Goal: Task Accomplishment & Management: Use online tool/utility

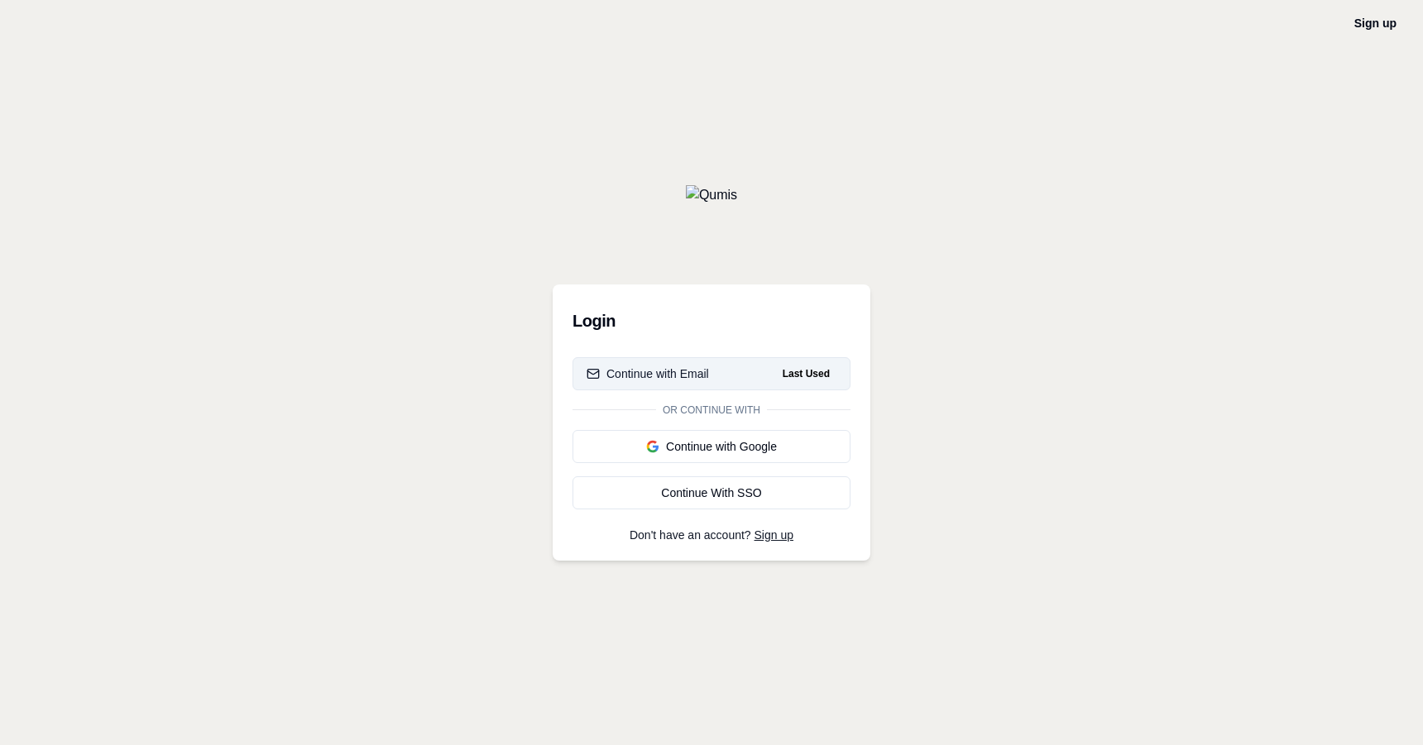
click at [709, 364] on button "Continue with Email Last Used" at bounding box center [712, 373] width 278 height 33
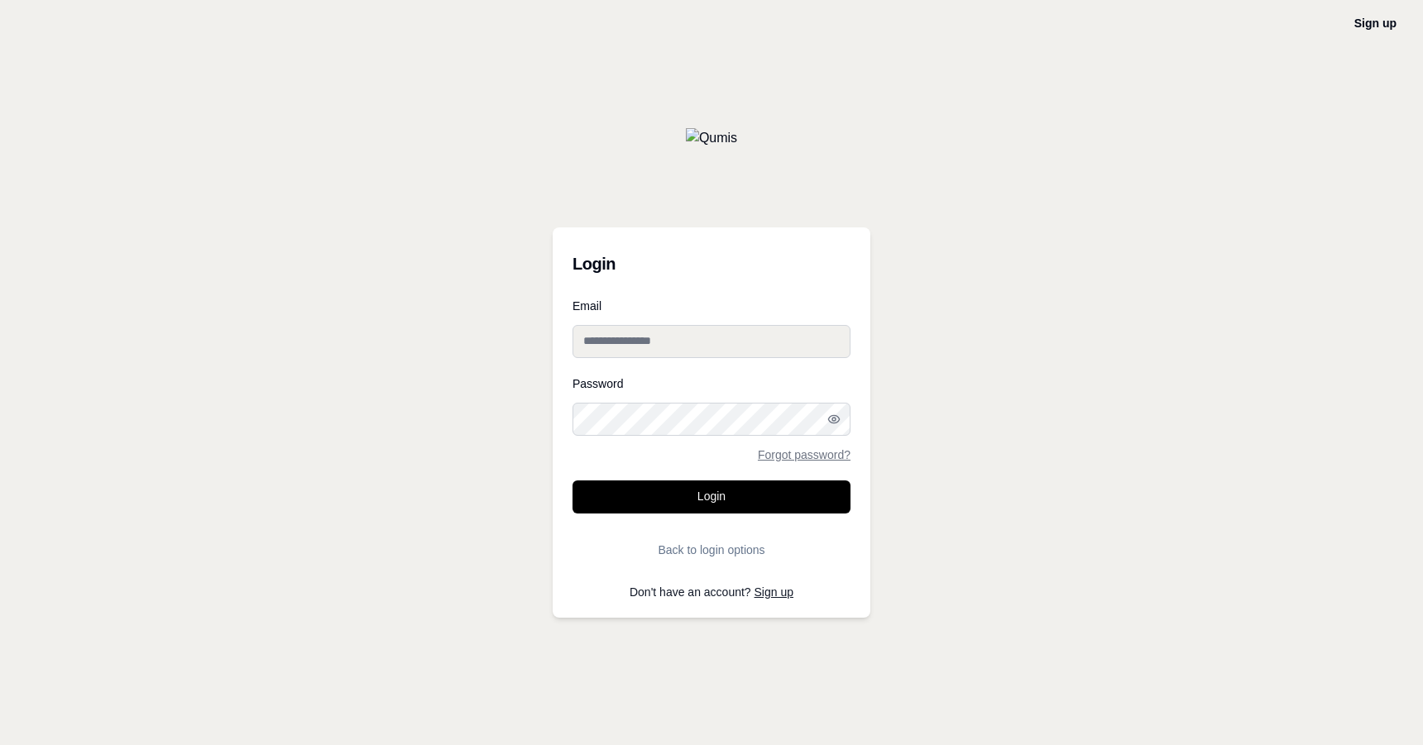
click at [716, 347] on input "Email" at bounding box center [712, 341] width 278 height 33
click at [739, 493] on button "Login" at bounding box center [712, 497] width 278 height 33
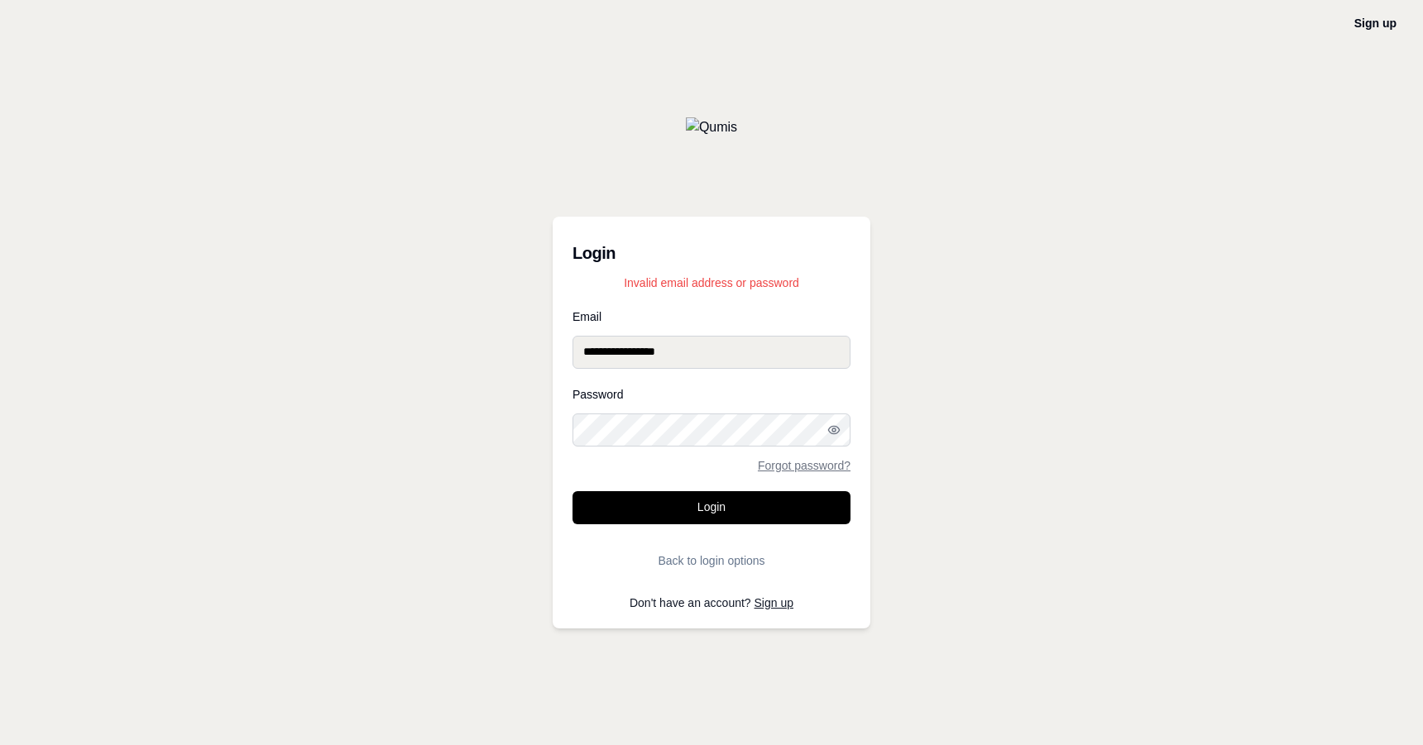
click at [707, 360] on input "**********" at bounding box center [712, 352] width 278 height 33
click at [592, 349] on input "**********" at bounding box center [712, 352] width 278 height 33
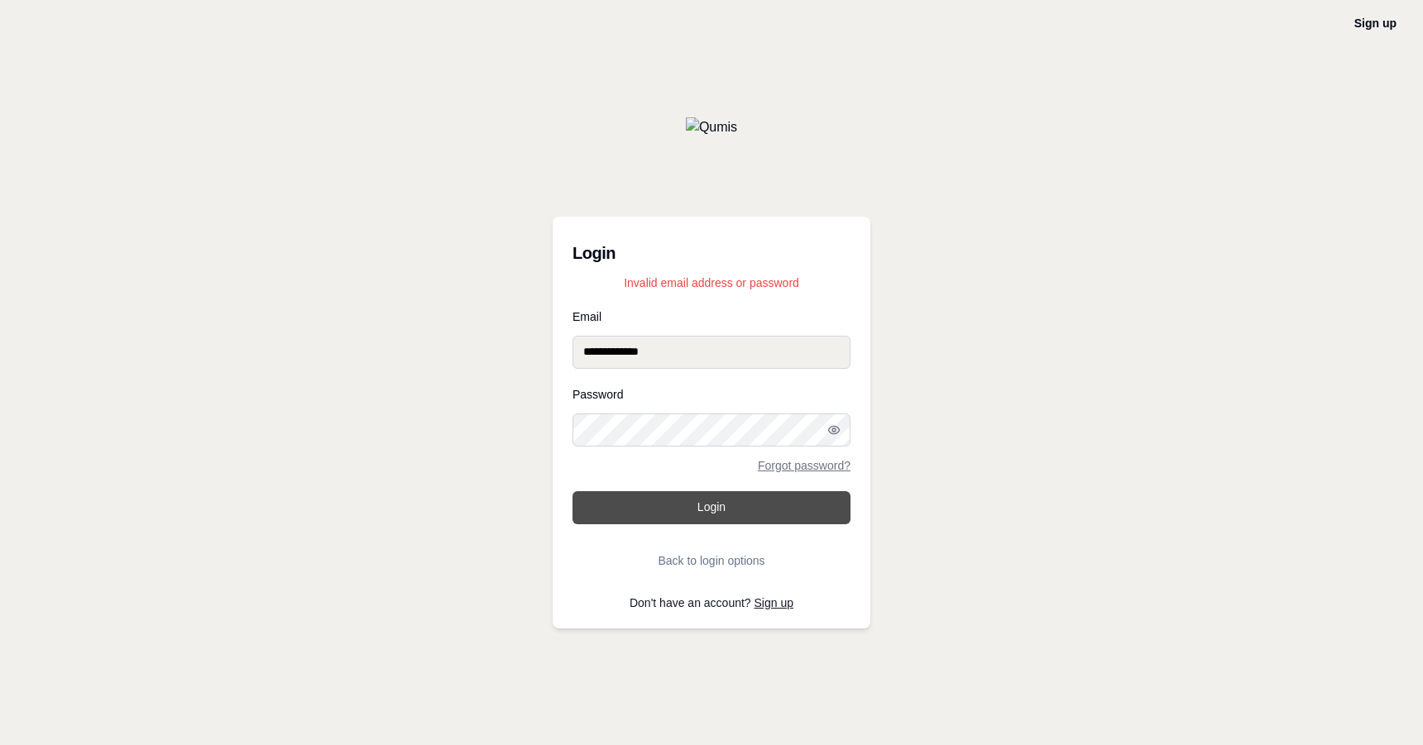
type input "**********"
click at [679, 505] on button "Login" at bounding box center [712, 507] width 278 height 33
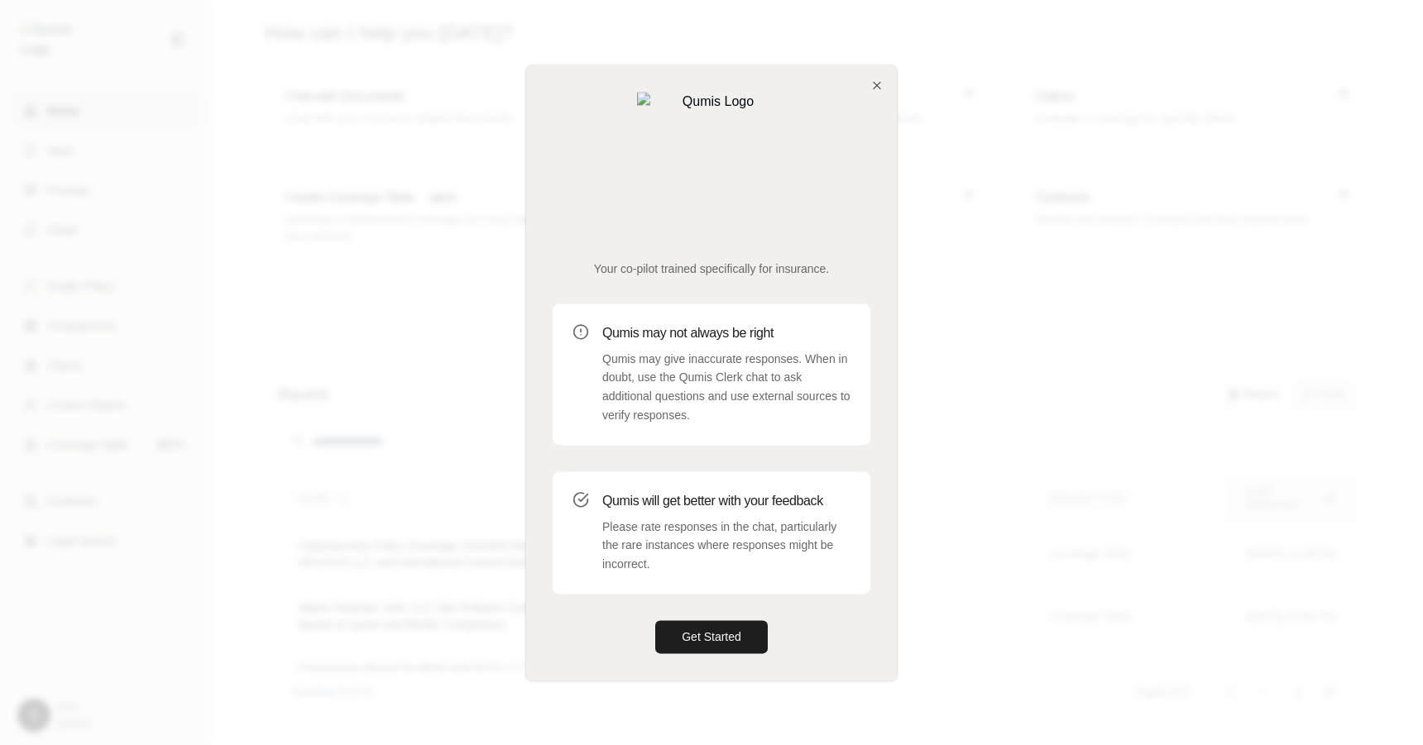
click at [874, 137] on div "Your co-pilot trained specifically for insurance. Qumis may not always be right…" at bounding box center [711, 372] width 371 height 615
click at [872, 92] on icon "button" at bounding box center [876, 85] width 13 height 13
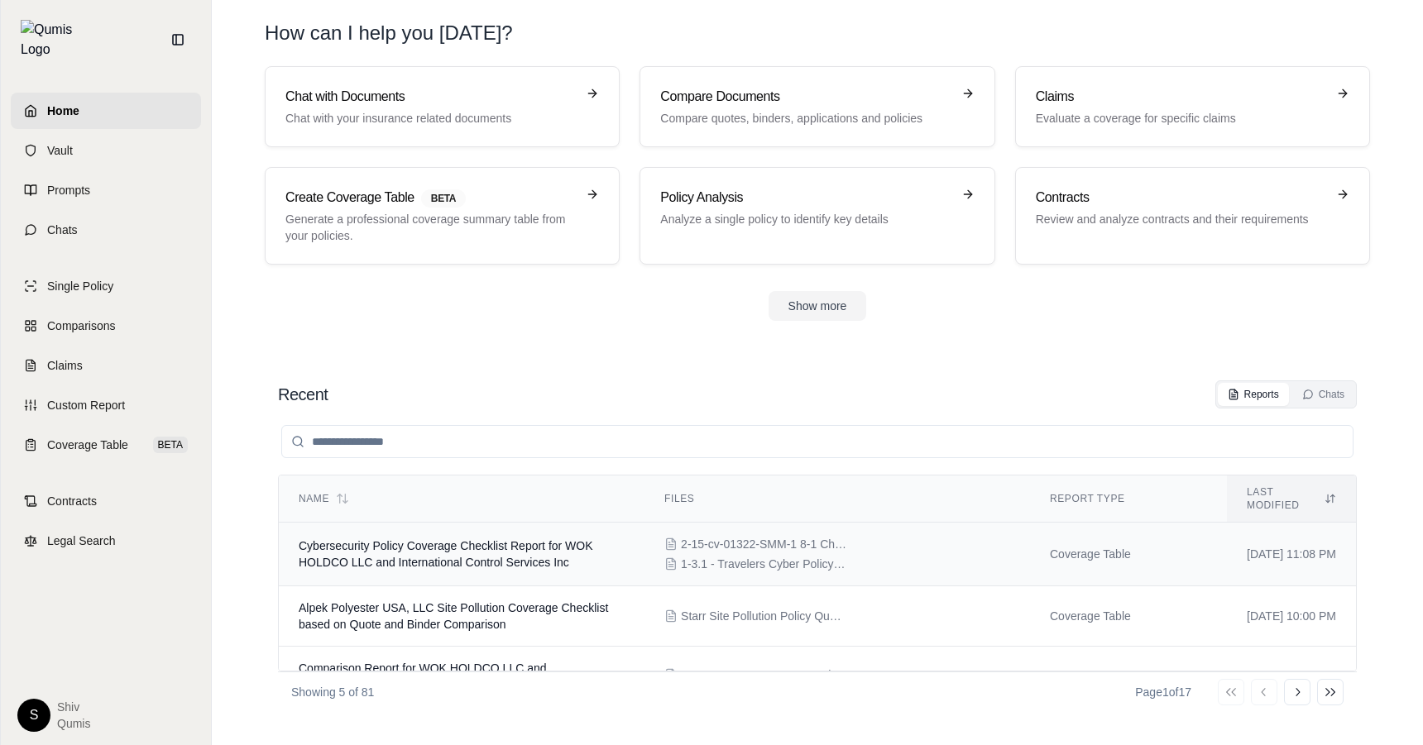
click at [575, 539] on span "Cybersecurity Policy Coverage Checklist Report for WOK HOLDCO LLC and Internati…" at bounding box center [446, 554] width 295 height 30
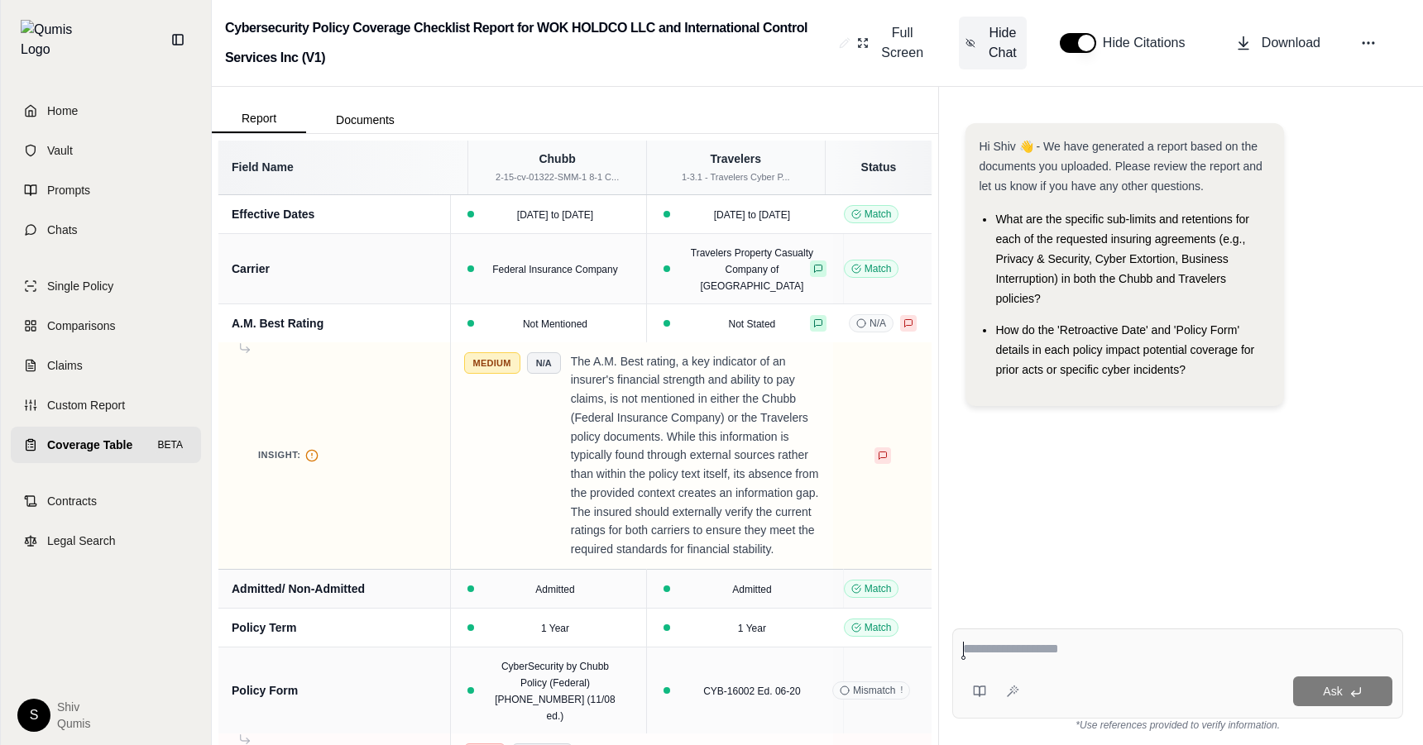
click at [993, 45] on span "Hide Chat" at bounding box center [1002, 43] width 35 height 40
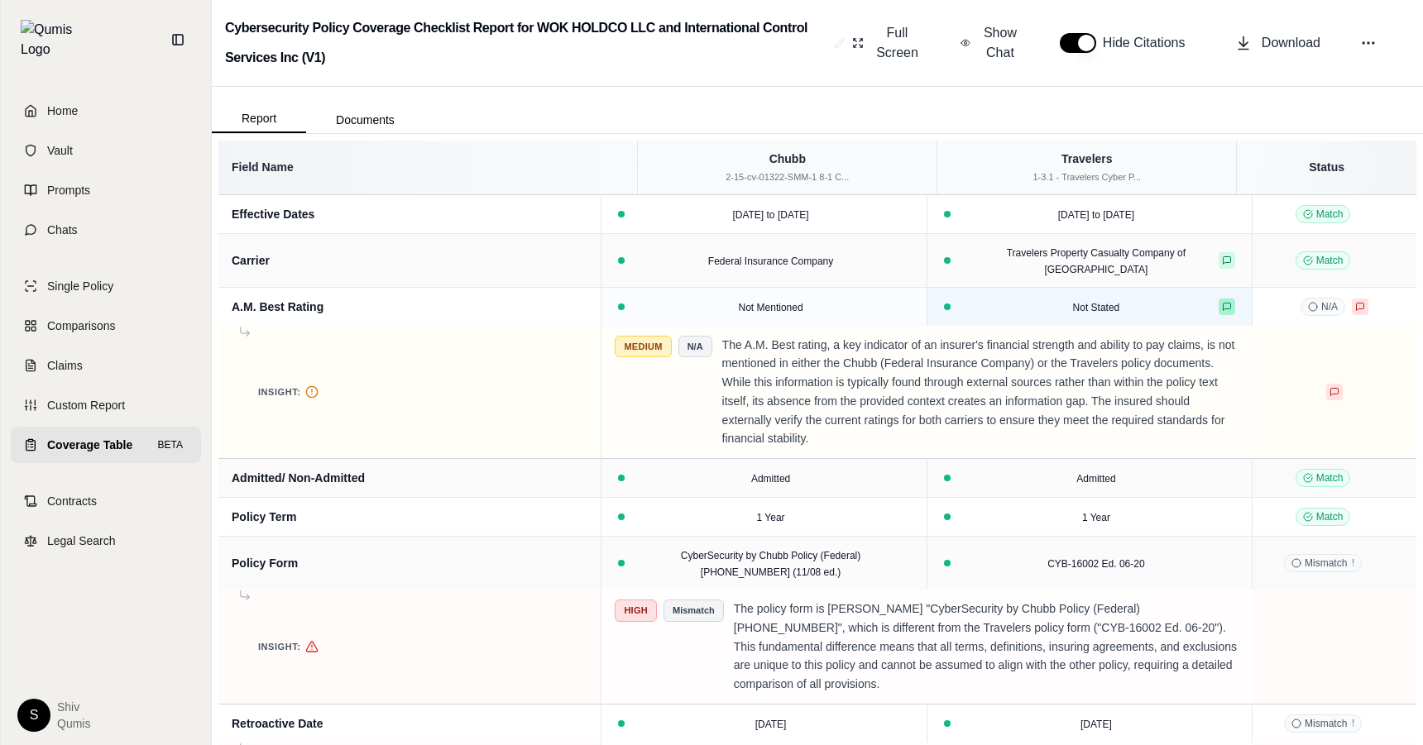
click at [1219, 299] on button at bounding box center [1227, 307] width 17 height 17
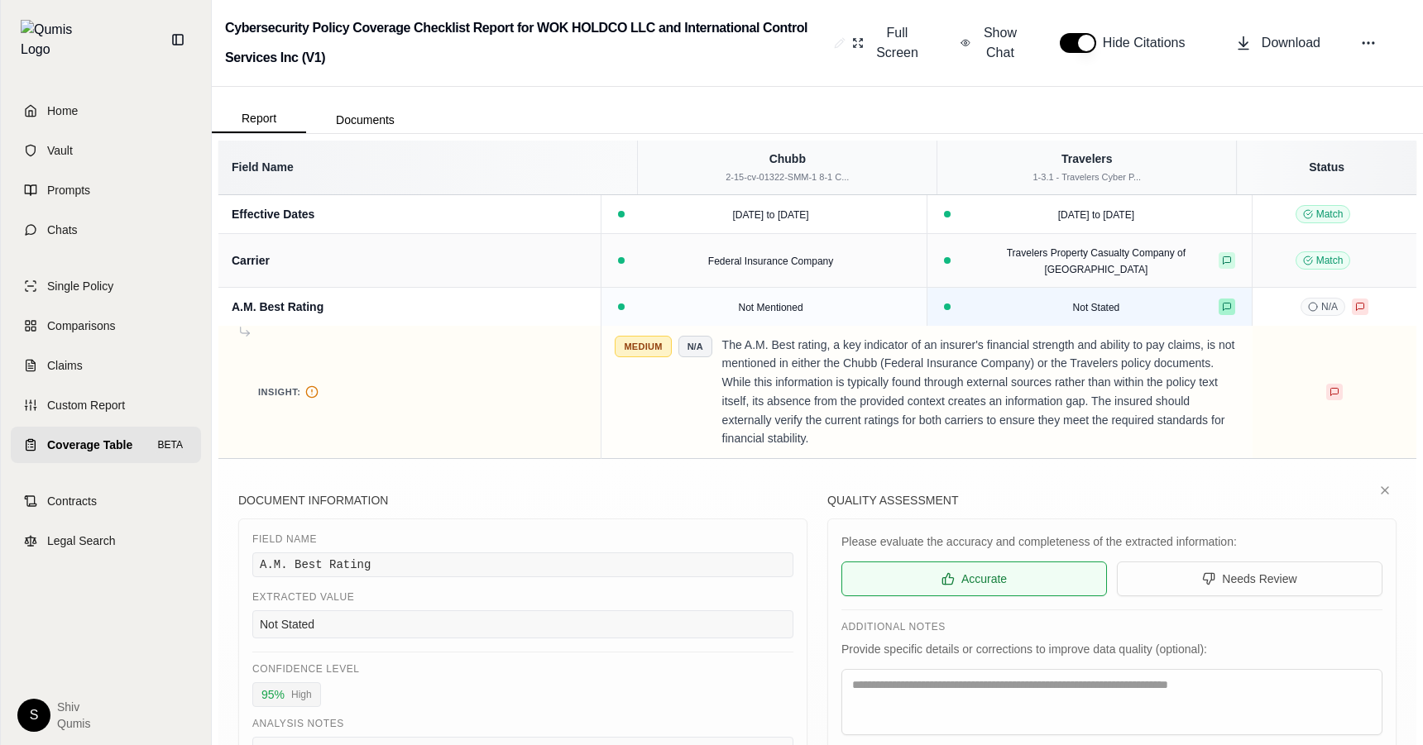
click at [1219, 299] on button at bounding box center [1227, 307] width 17 height 17
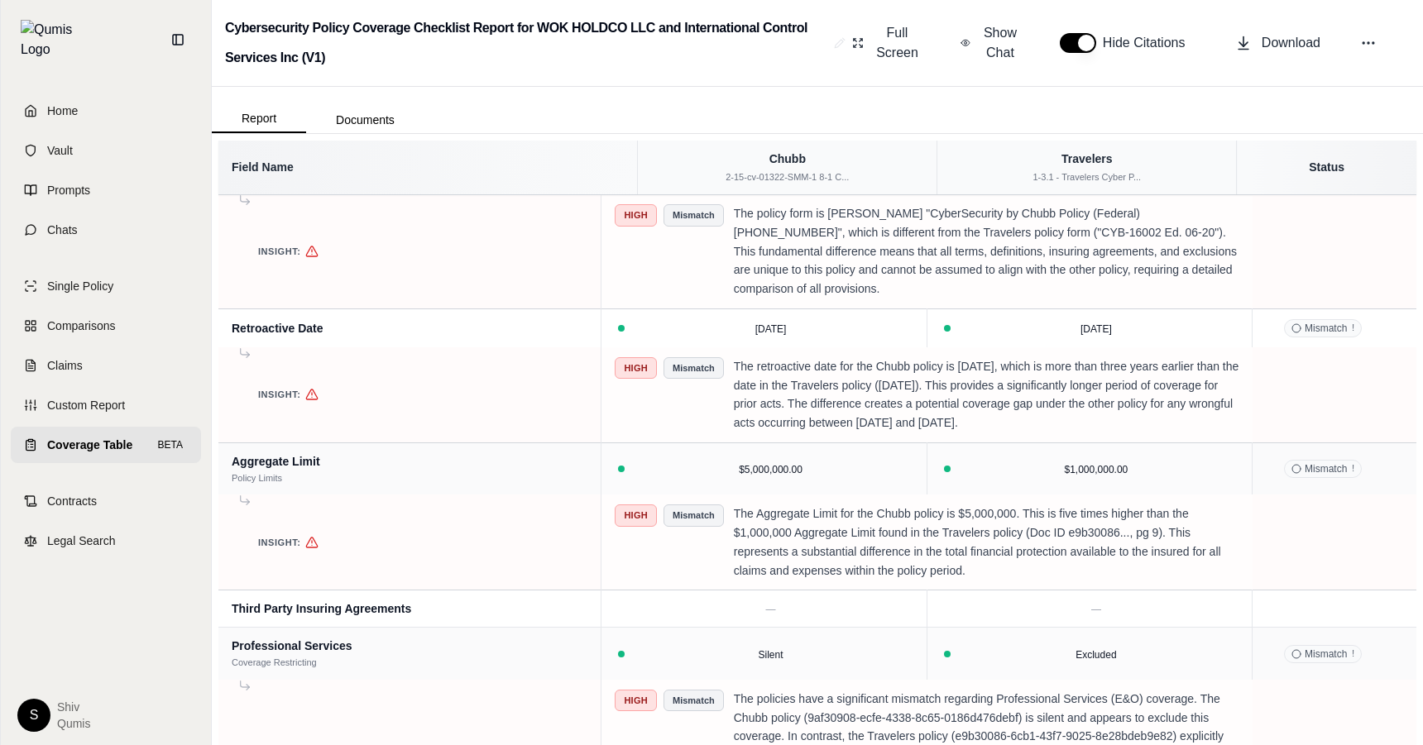
scroll to position [880, 0]
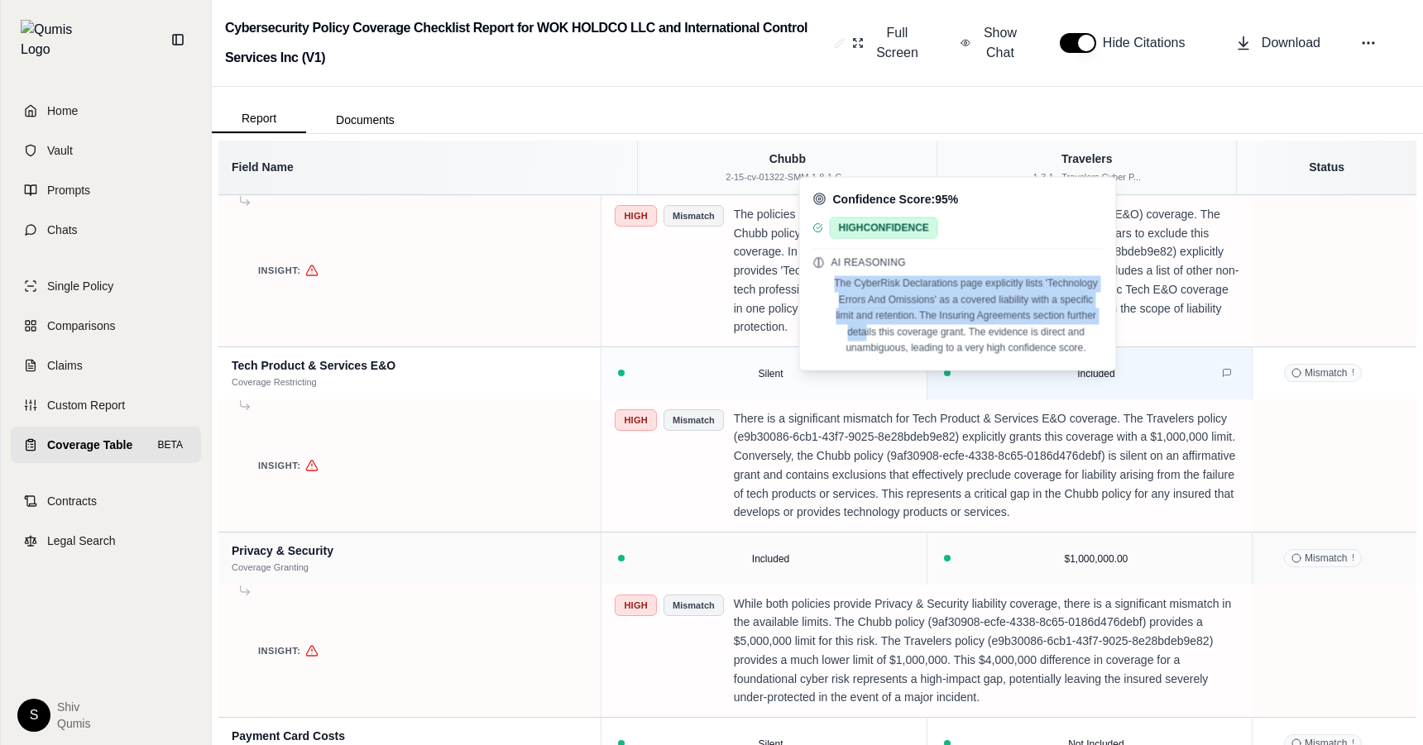
drag, startPoint x: 836, startPoint y: 282, endPoint x: 867, endPoint y: 328, distance: 55.5
click at [867, 328] on p "The CyberRisk Declarations page explicitly lists 'Technology Errors And Omissio…" at bounding box center [958, 316] width 290 height 81
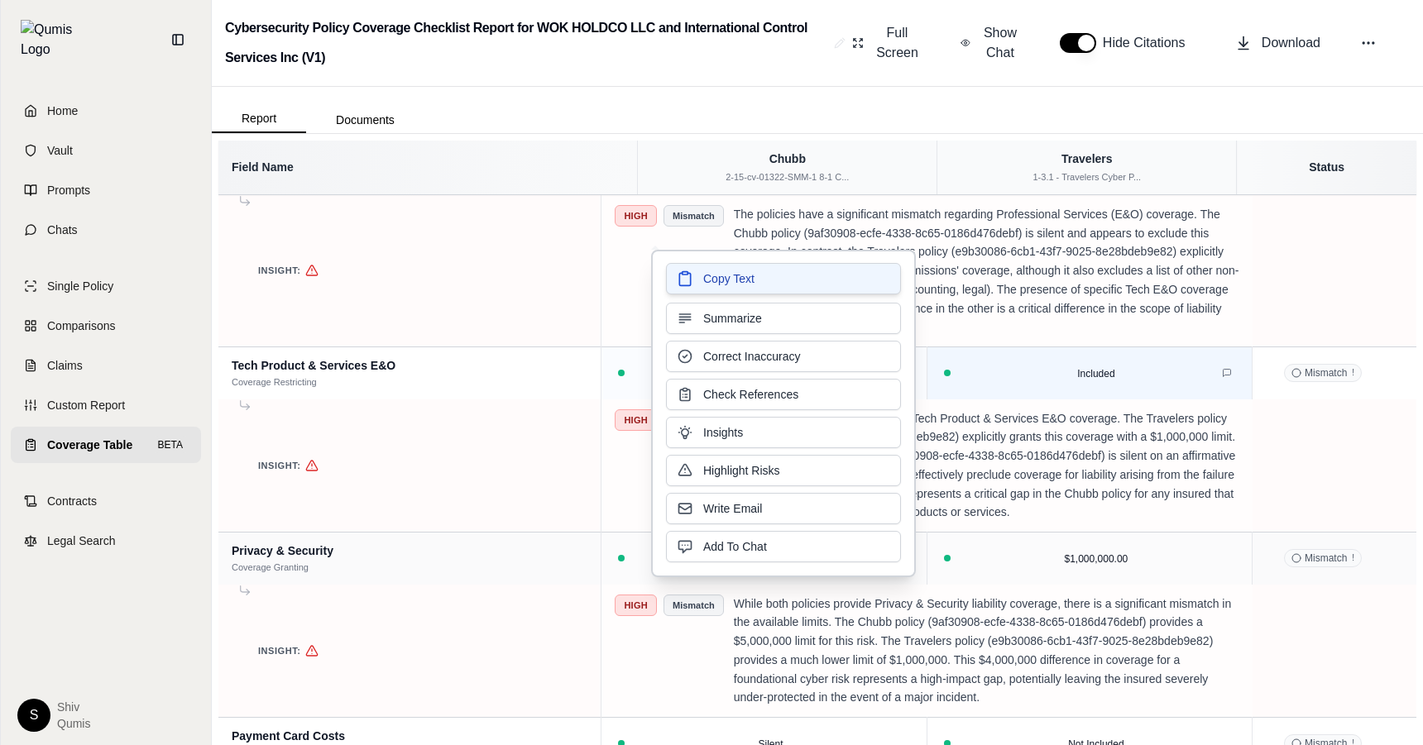
click at [871, 288] on button "Copy Text" at bounding box center [783, 278] width 235 height 31
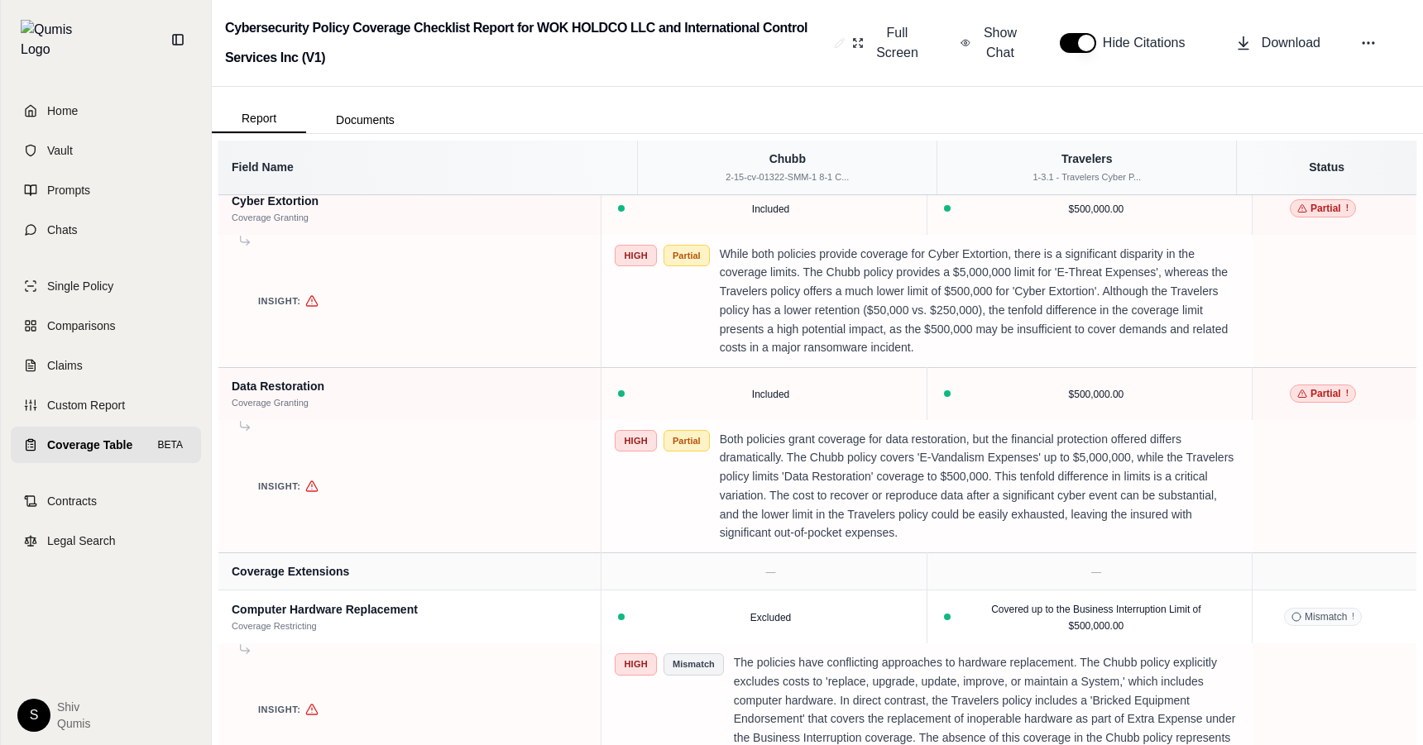
scroll to position [3266, 0]
